Goal: Task Accomplishment & Management: Manage account settings

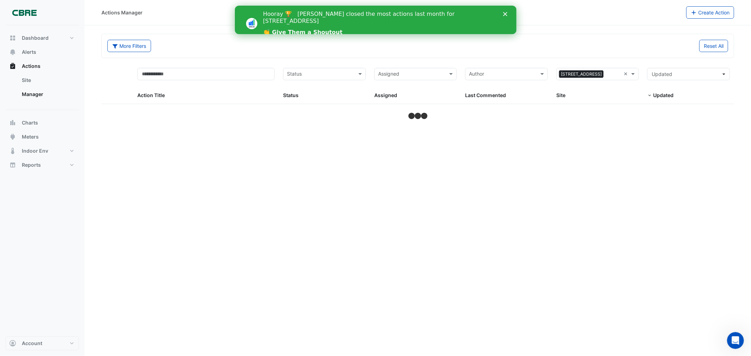
select select "***"
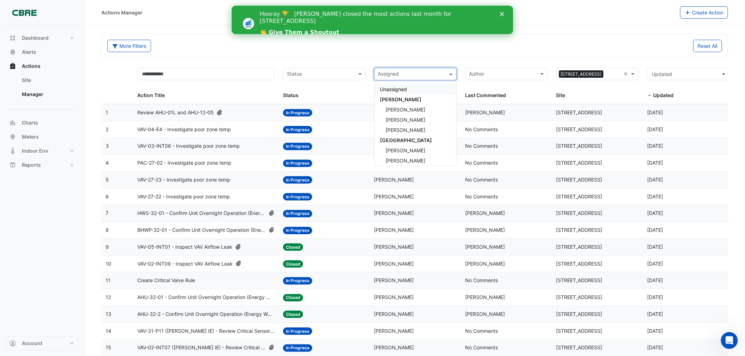
click at [415, 73] on input "text" at bounding box center [411, 75] width 67 height 8
click at [406, 97] on span "[PERSON_NAME]" at bounding box center [401, 99] width 42 height 6
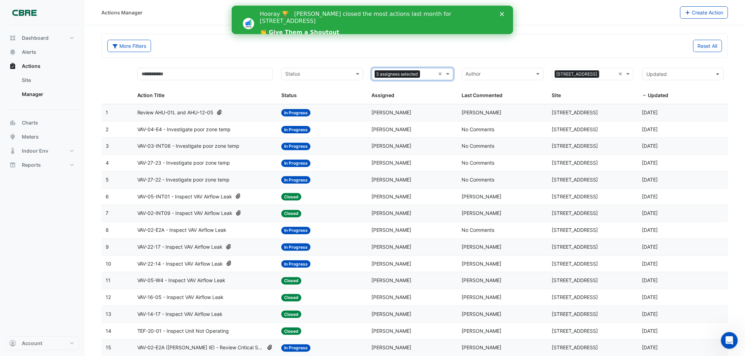
click at [333, 73] on input "text" at bounding box center [318, 75] width 66 height 8
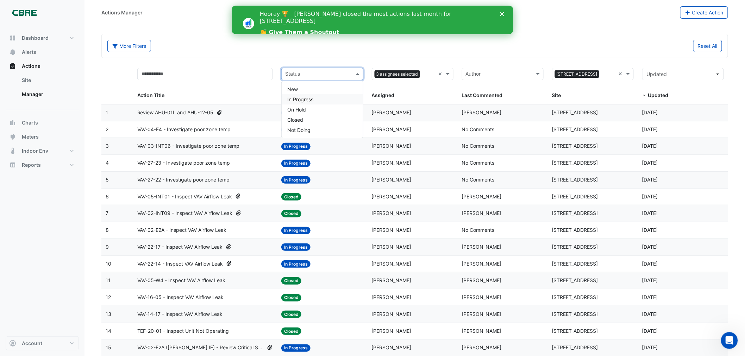
click at [314, 100] on div "In Progress" at bounding box center [321, 99] width 81 height 10
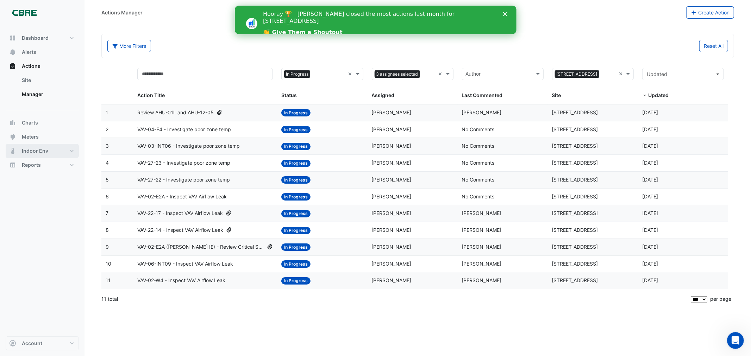
click at [39, 150] on span "Indoor Env" at bounding box center [35, 150] width 26 height 7
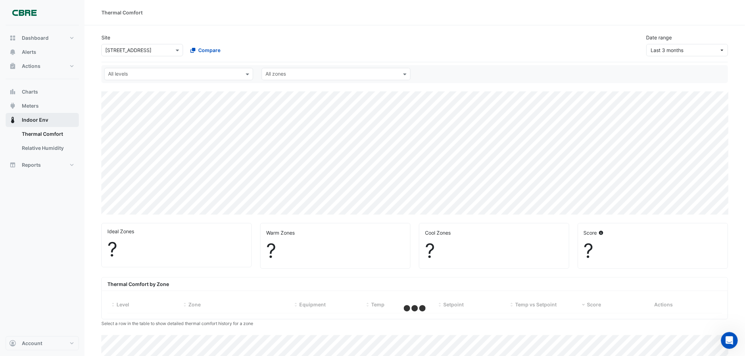
select select "***"
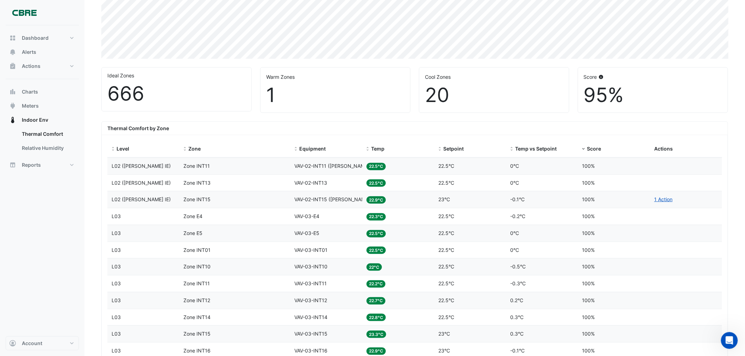
scroll to position [156, 0]
click at [373, 146] on span "Temp" at bounding box center [377, 148] width 13 height 6
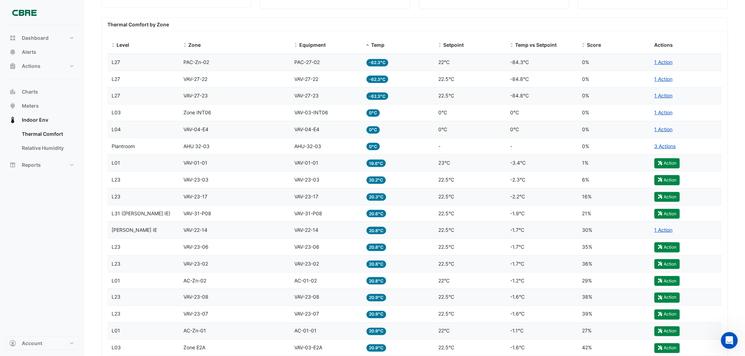
scroll to position [273, 0]
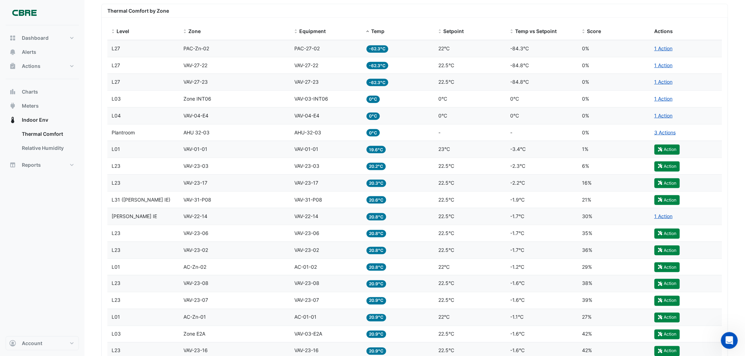
click at [371, 66] on span "-62.3°C" at bounding box center [377, 65] width 22 height 7
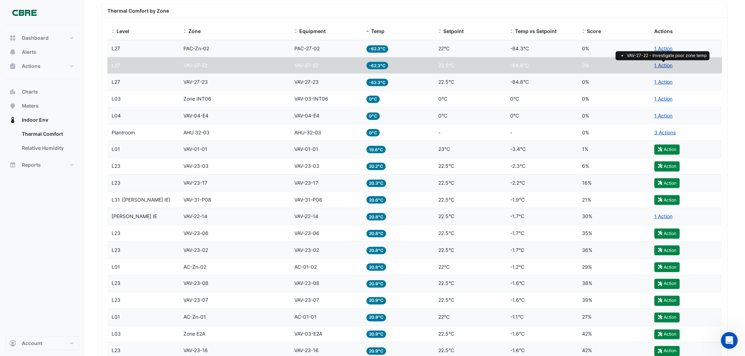
click at [660, 64] on link "1 Action" at bounding box center [663, 65] width 18 height 6
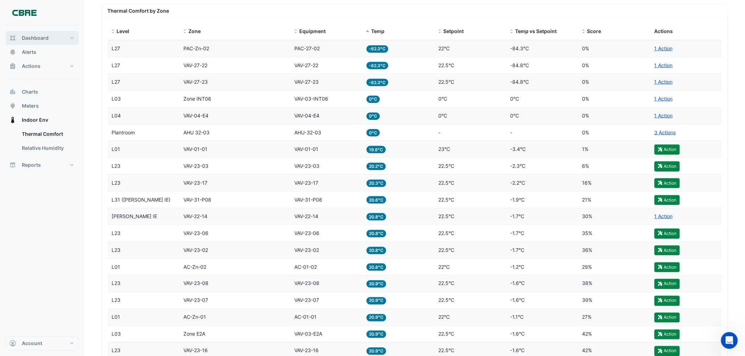
click at [38, 39] on span "Dashboard" at bounding box center [35, 37] width 27 height 7
select select "***"
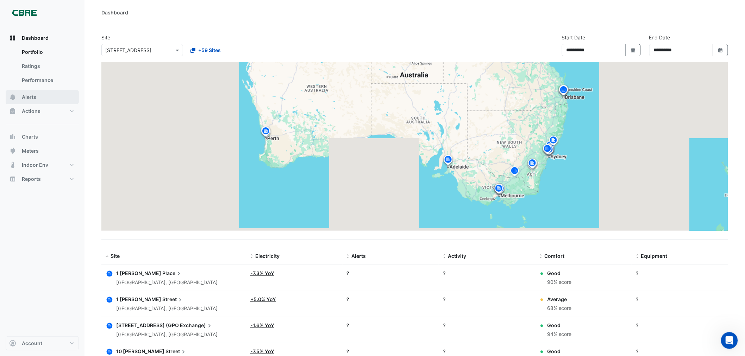
click at [34, 96] on span "Alerts" at bounding box center [29, 97] width 14 height 7
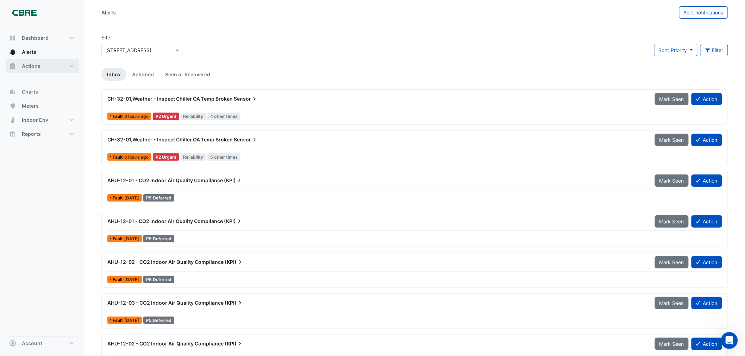
click at [32, 63] on span "Actions" at bounding box center [31, 66] width 19 height 7
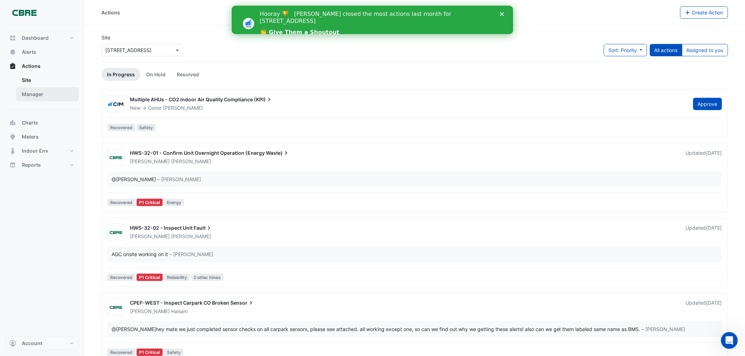
click at [39, 96] on link "Manager" at bounding box center [47, 94] width 63 height 14
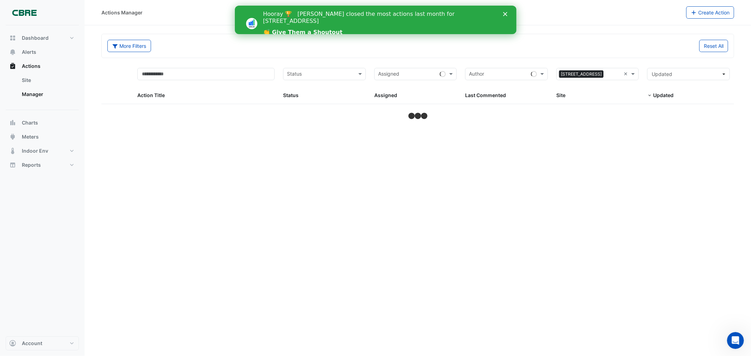
select select "***"
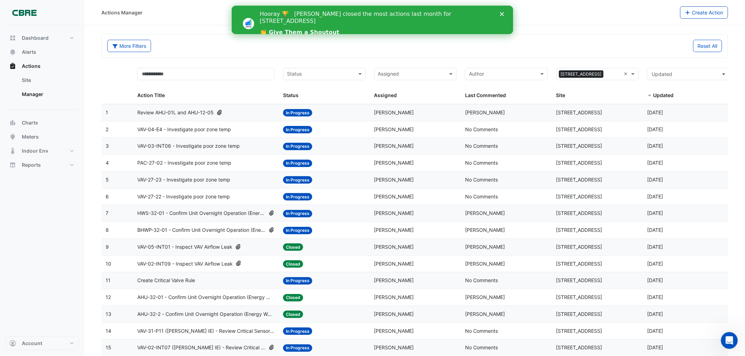
click at [396, 71] on input "text" at bounding box center [411, 75] width 67 height 8
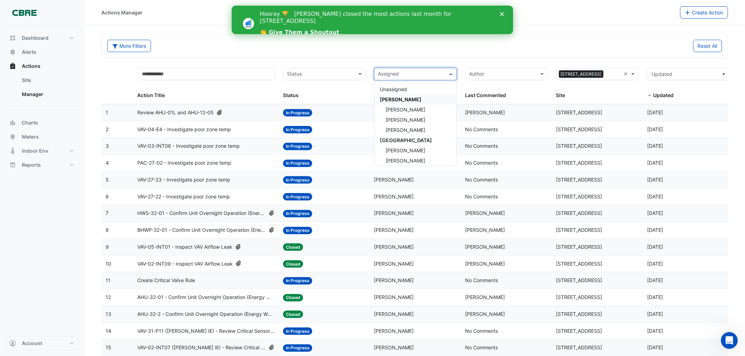
click at [398, 100] on span "[PERSON_NAME]" at bounding box center [401, 99] width 42 height 6
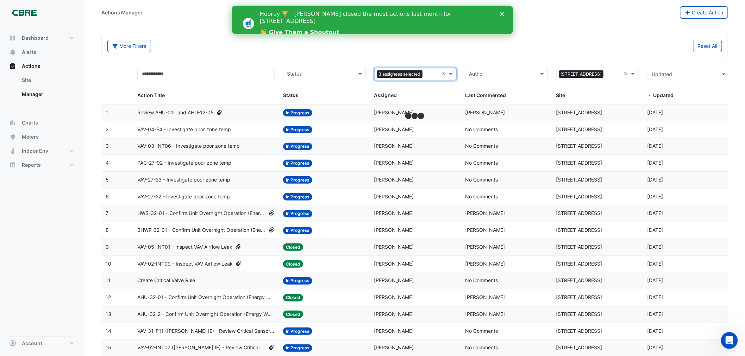
click at [300, 73] on input "text" at bounding box center [320, 75] width 67 height 8
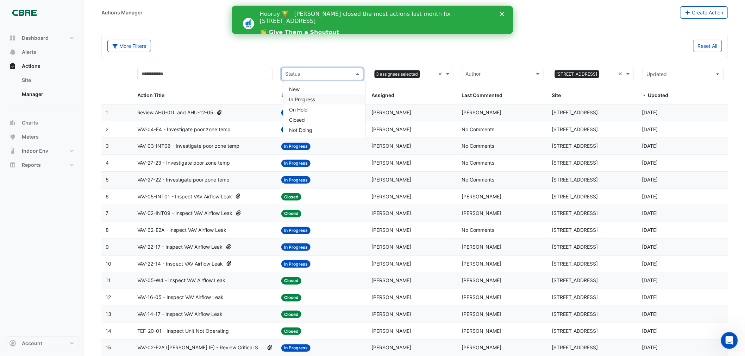
click at [308, 99] on span "In Progress" at bounding box center [302, 99] width 26 height 6
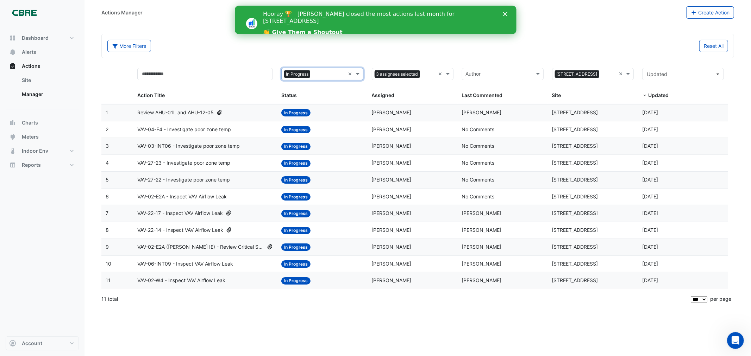
click at [164, 281] on span "VAV-02-W4 - Inspect VAV Airflow Leak" at bounding box center [181, 281] width 88 height 8
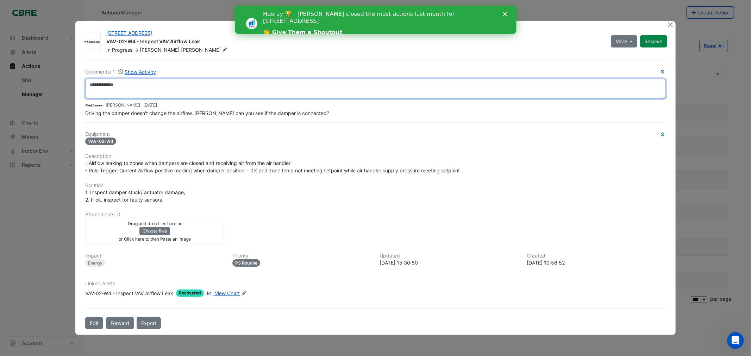
click at [125, 89] on textarea at bounding box center [375, 89] width 580 height 20
paste textarea "**********"
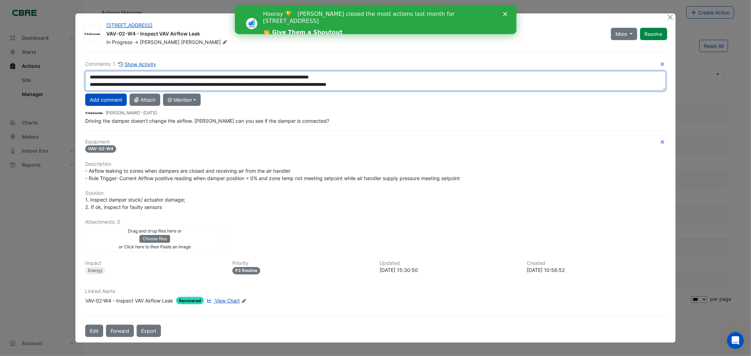
scroll to position [12, 0]
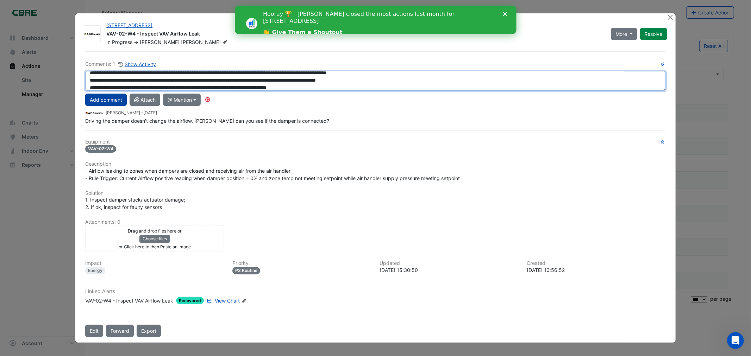
type textarea "**********"
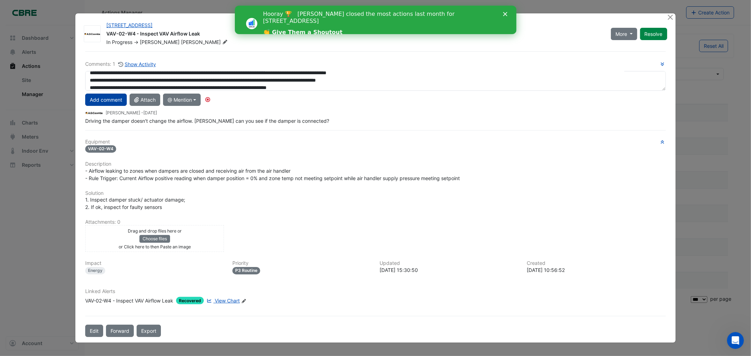
click at [103, 97] on button "Add comment" at bounding box center [106, 100] width 42 height 12
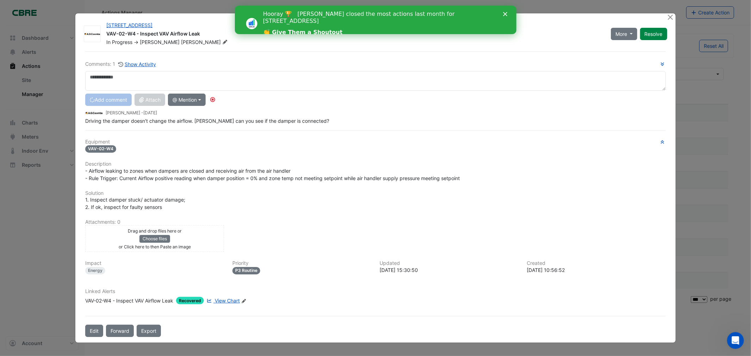
scroll to position [0, 0]
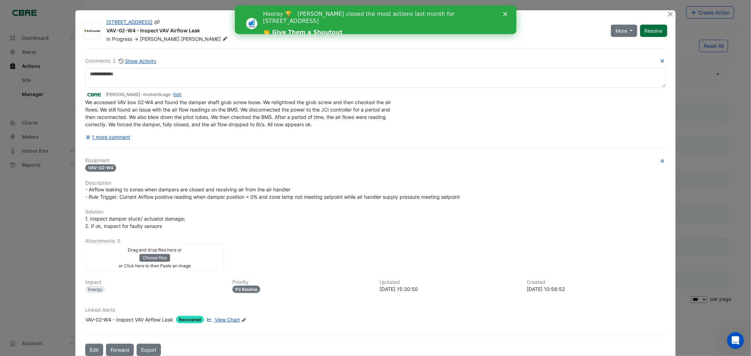
click at [659, 31] on button "Resolve" at bounding box center [653, 31] width 27 height 12
click at [668, 13] on button "Close" at bounding box center [669, 13] width 7 height 7
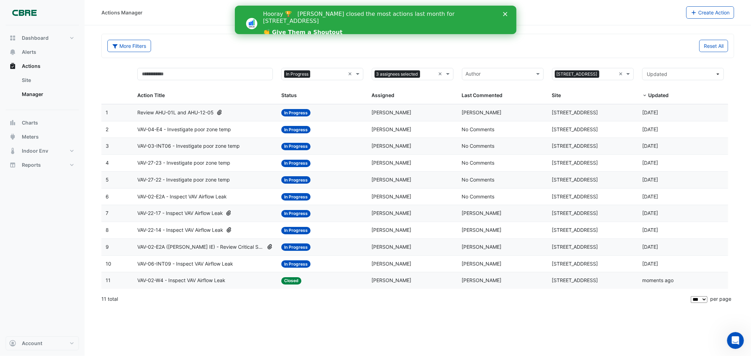
click at [194, 129] on span "VAV-04-E4 - Investigate poor zone temp" at bounding box center [184, 130] width 94 height 8
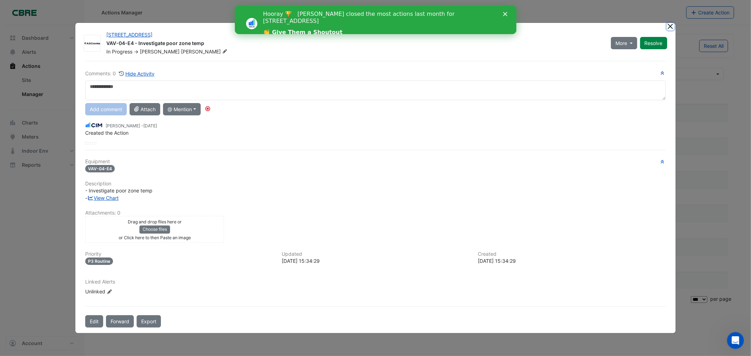
click at [671, 28] on button "Close" at bounding box center [669, 26] width 7 height 7
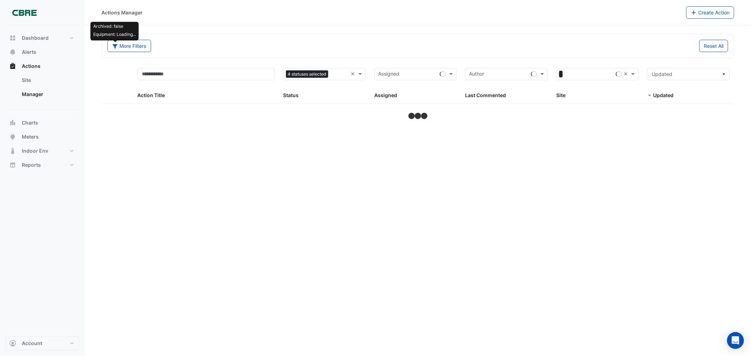
select select "***"
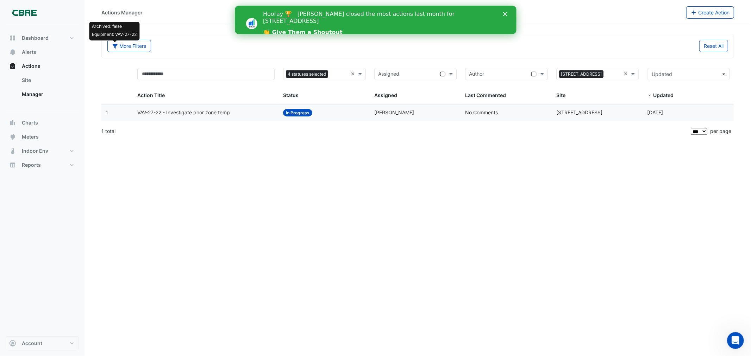
click at [196, 115] on span "VAV-27-22 - Investigate poor zone temp" at bounding box center [183, 113] width 93 height 8
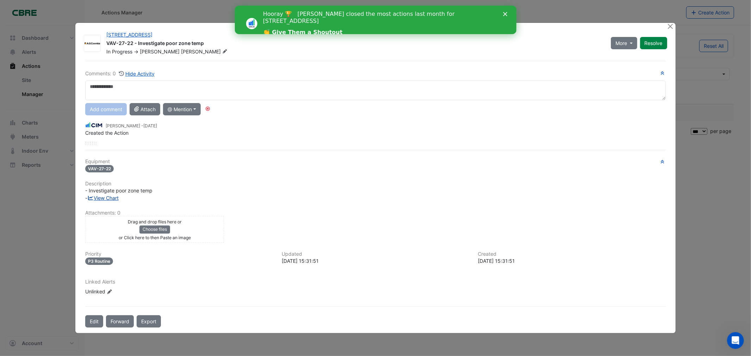
click at [106, 199] on link "View Chart" at bounding box center [102, 198] width 31 height 6
